Goal: Find specific page/section: Find specific page/section

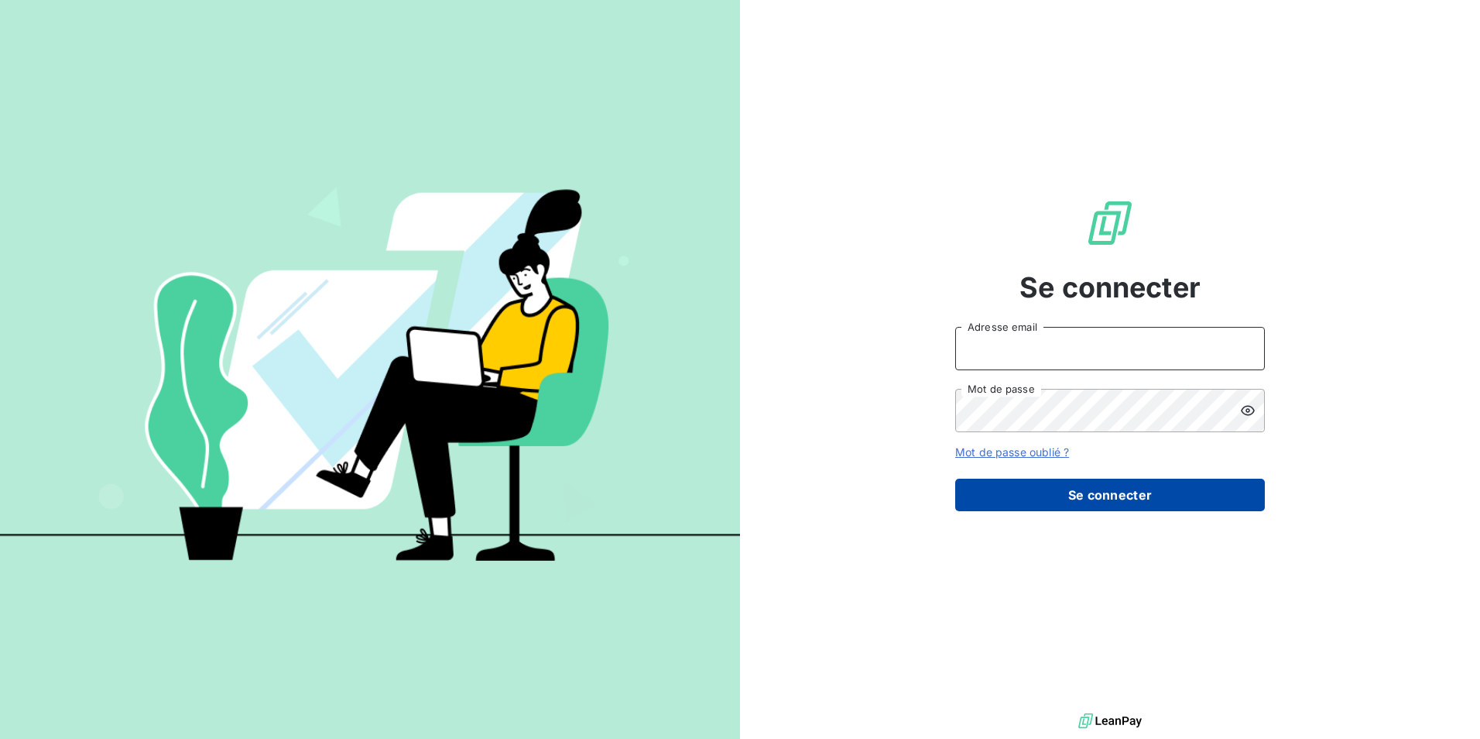
type input "relances@technidata-web.com"
click at [1065, 492] on button "Se connecter" at bounding box center [1110, 495] width 310 height 33
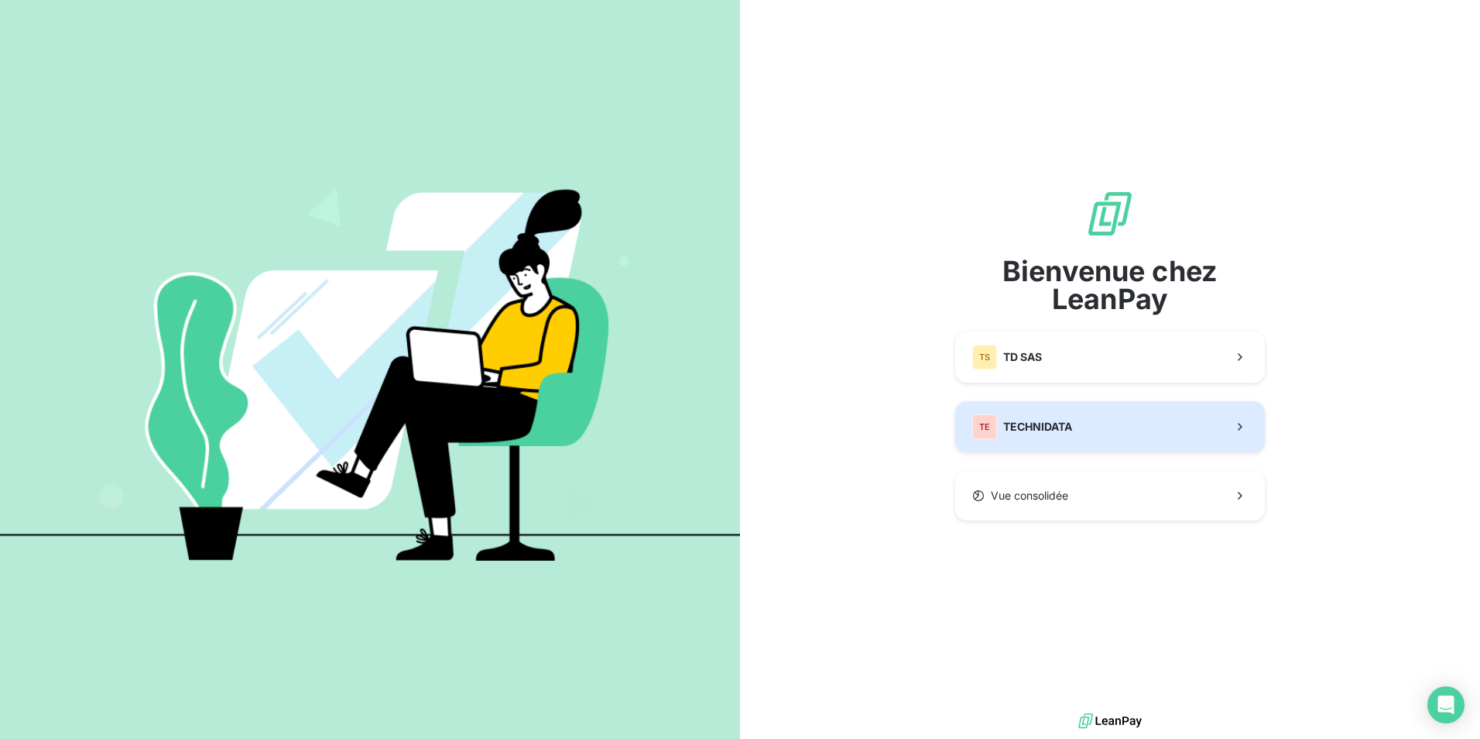
click at [1029, 420] on span "TECHNIDATA" at bounding box center [1037, 426] width 69 height 15
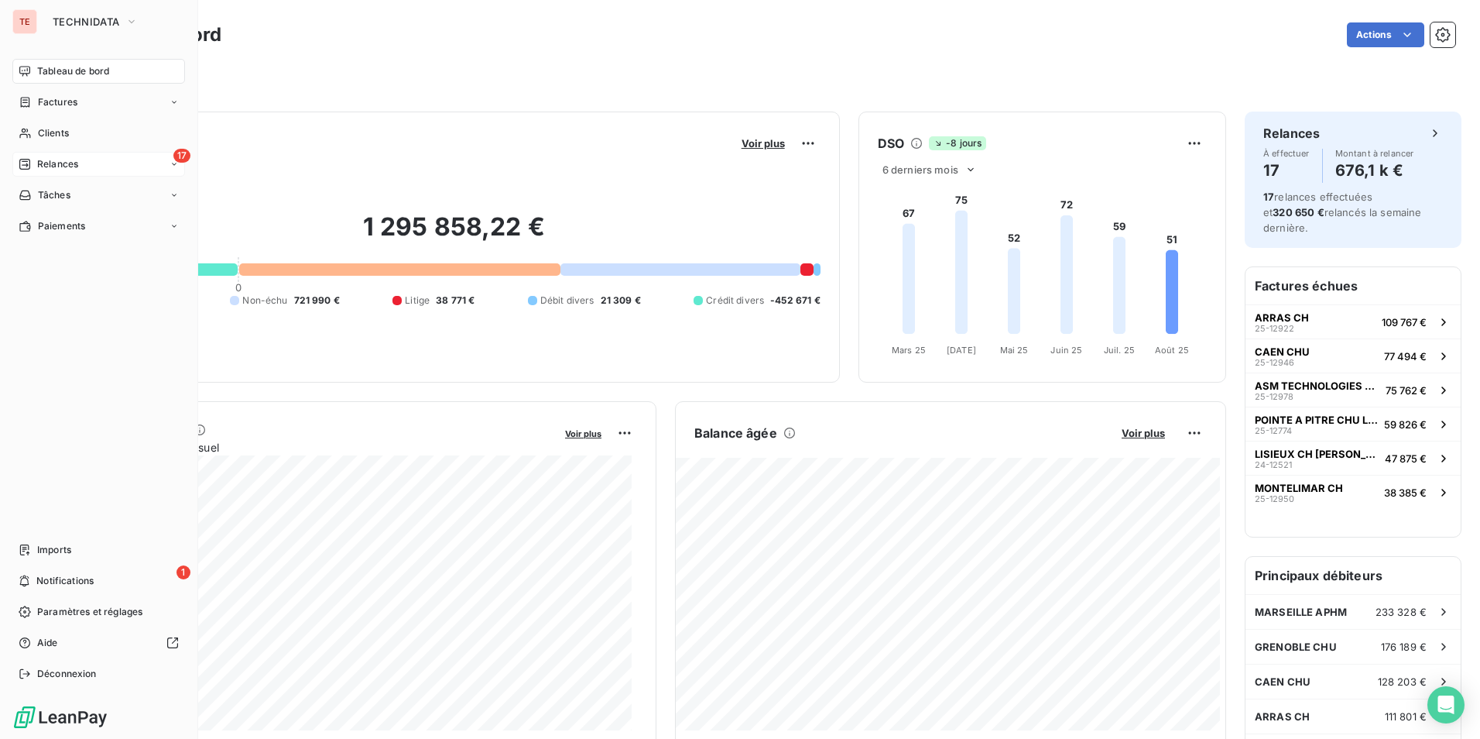
click at [64, 165] on span "Relances" at bounding box center [57, 164] width 41 height 14
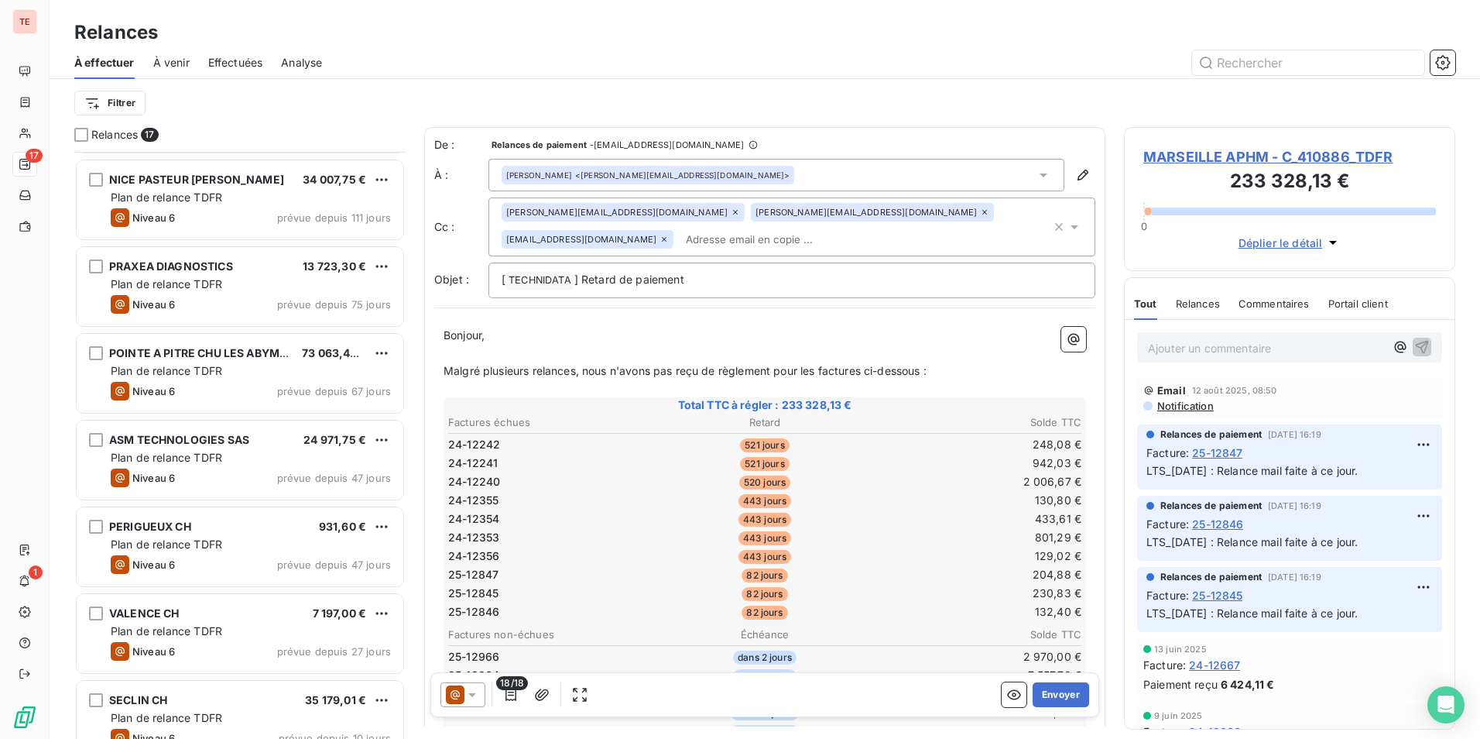
scroll to position [888, 0]
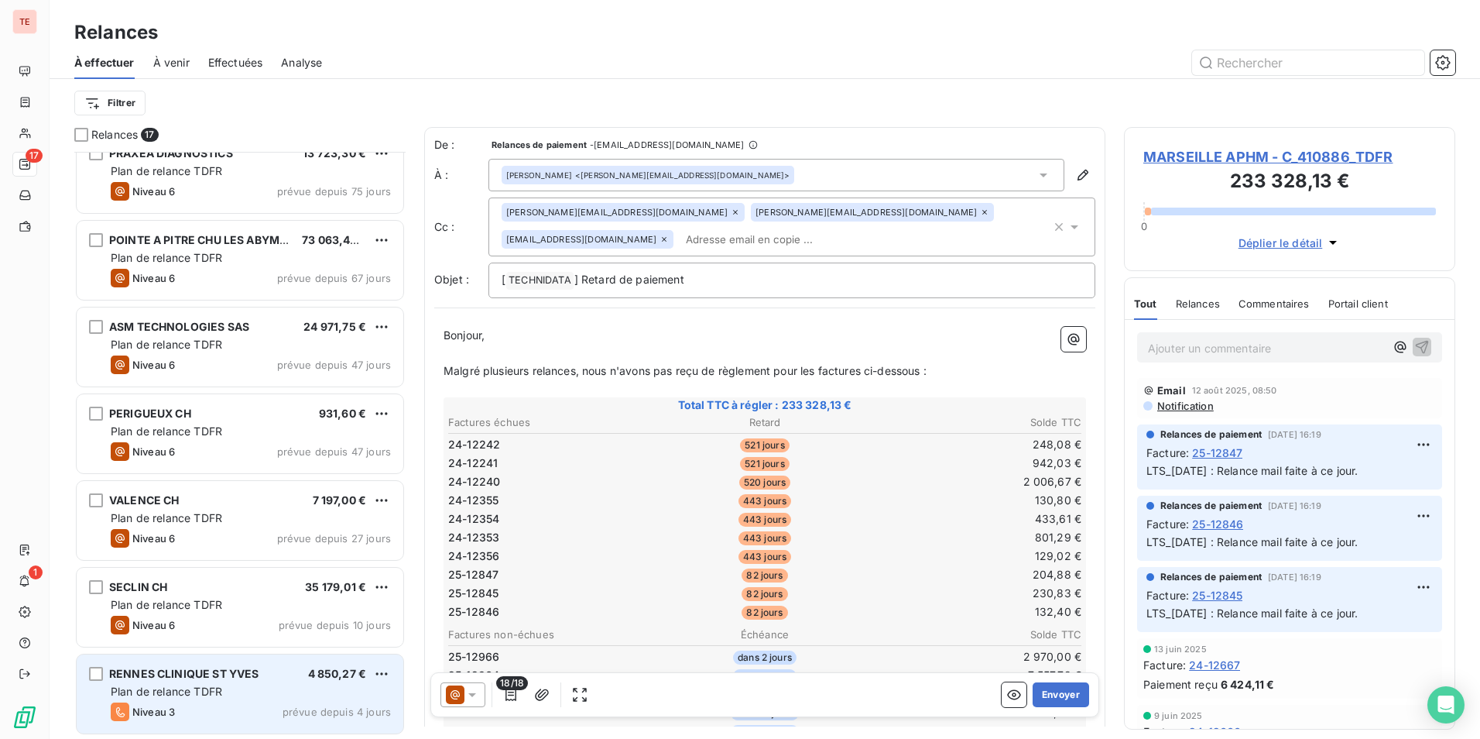
click at [278, 696] on div "Plan de relance TDFR" at bounding box center [251, 691] width 280 height 15
